Goal: Find specific page/section: Find specific page/section

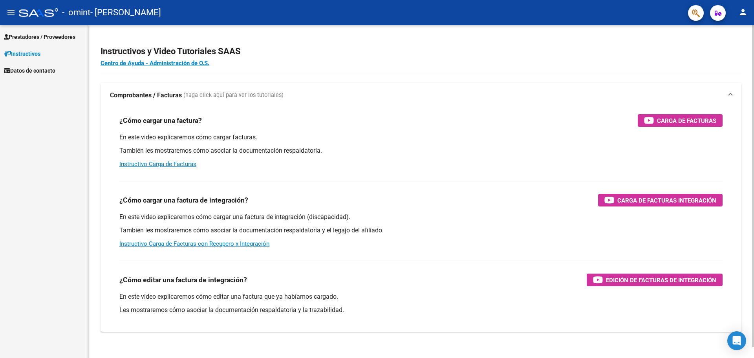
click at [730, 94] on span at bounding box center [730, 95] width 3 height 9
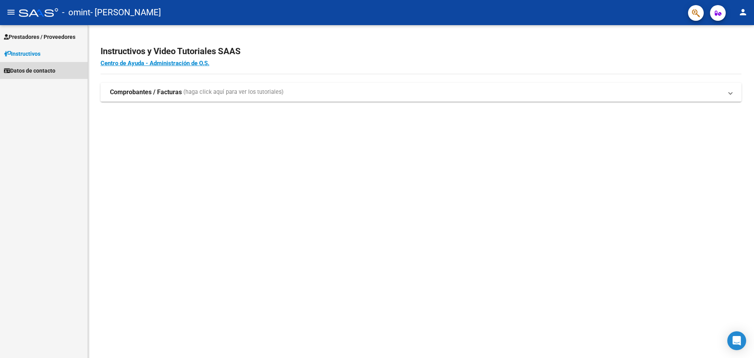
click at [35, 70] on span "Datos de contacto" at bounding box center [29, 70] width 51 height 9
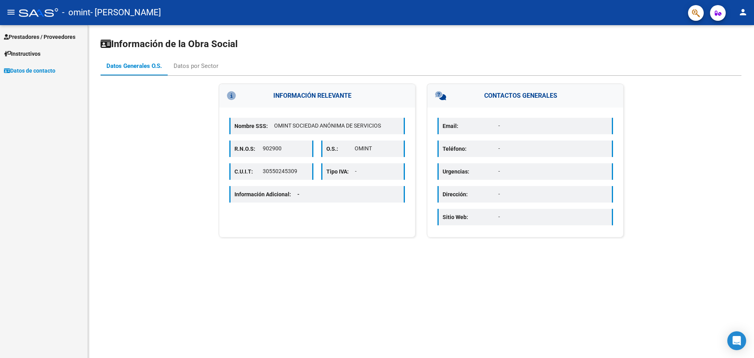
click at [38, 35] on span "Prestadores / Proveedores" at bounding box center [40, 37] width 72 height 9
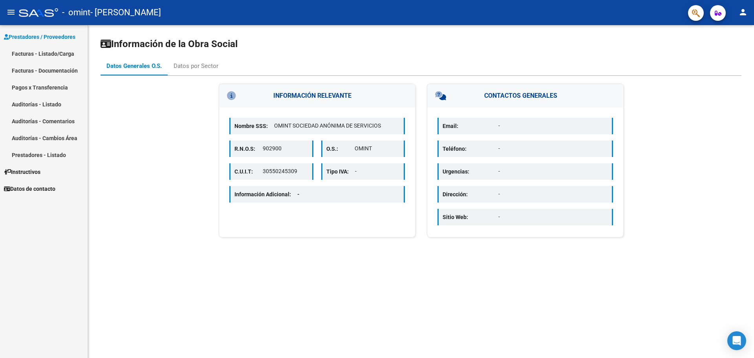
click at [49, 70] on link "Facturas - Documentación" at bounding box center [44, 70] width 88 height 17
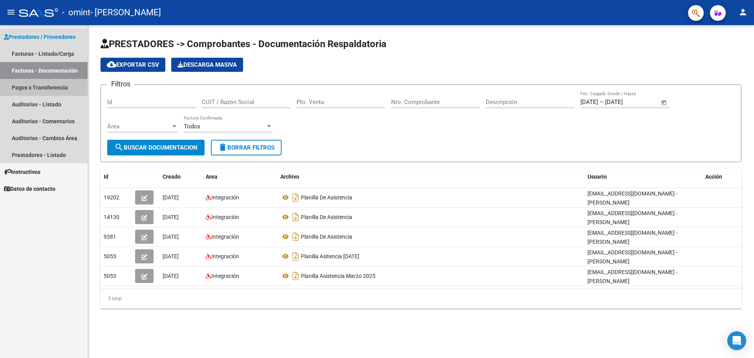
click at [37, 85] on link "Pagos x Transferencia" at bounding box center [44, 87] width 88 height 17
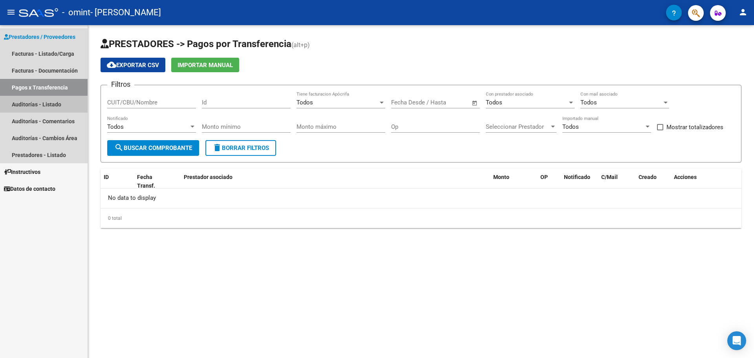
click at [42, 103] on link "Auditorías - Listado" at bounding box center [44, 104] width 88 height 17
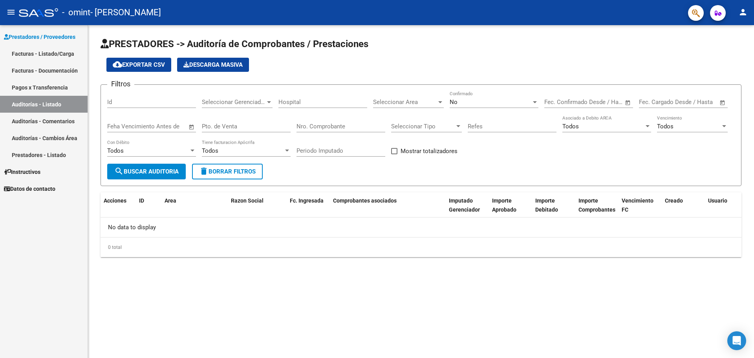
click at [51, 120] on link "Auditorías - Comentarios" at bounding box center [44, 121] width 88 height 17
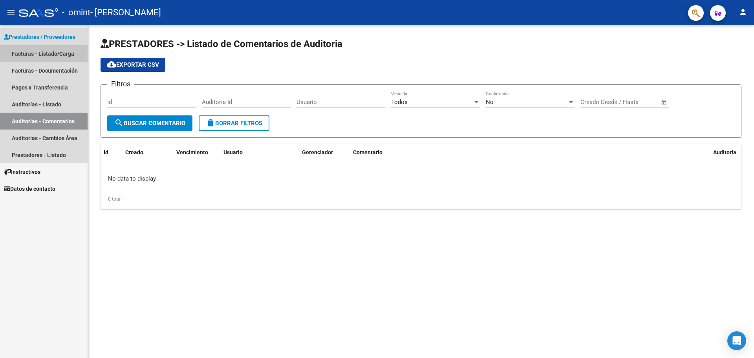
click at [60, 51] on link "Facturas - Listado/Carga" at bounding box center [44, 53] width 88 height 17
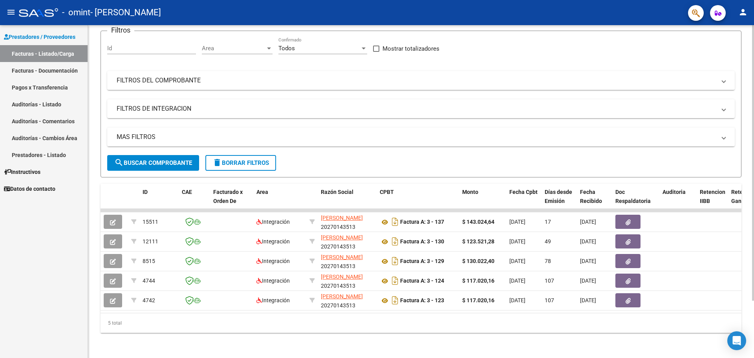
scroll to position [69, 0]
click at [754, 267] on div at bounding box center [753, 163] width 2 height 276
